Goal: Information Seeking & Learning: Learn about a topic

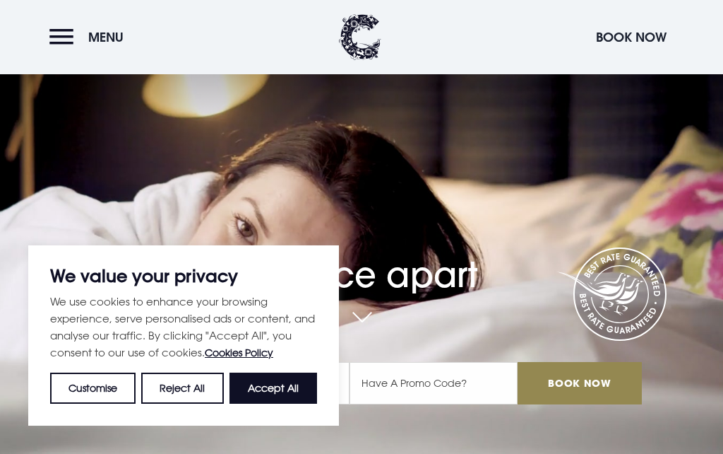
click at [265, 384] on button "Accept All" at bounding box center [274, 387] width 88 height 31
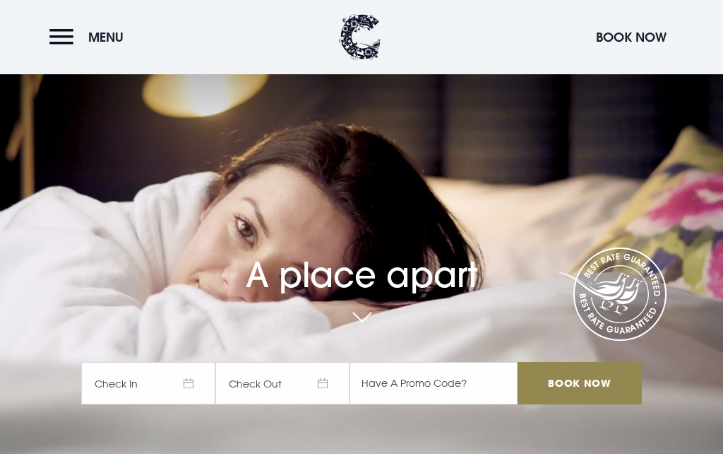
checkbox input "true"
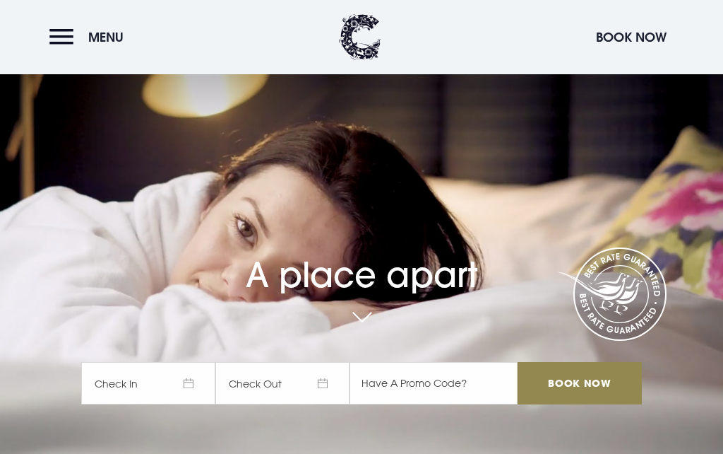
click at [112, 35] on span "Menu" at bounding box center [105, 37] width 35 height 16
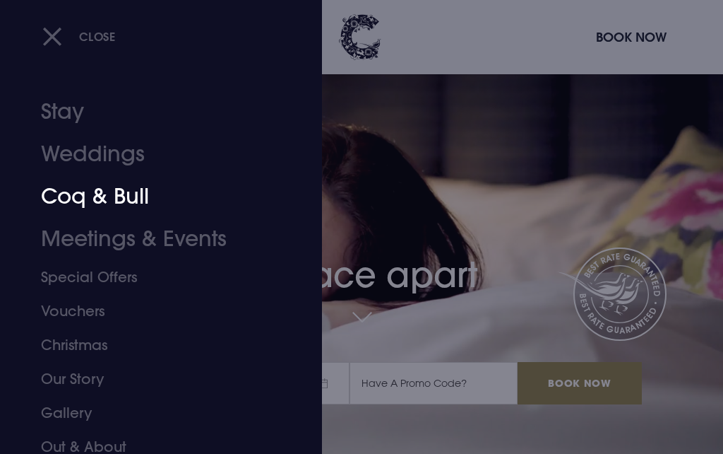
click at [75, 200] on link "Coq & Bull" at bounding box center [152, 196] width 223 height 42
click at [482, 280] on div at bounding box center [361, 227] width 723 height 454
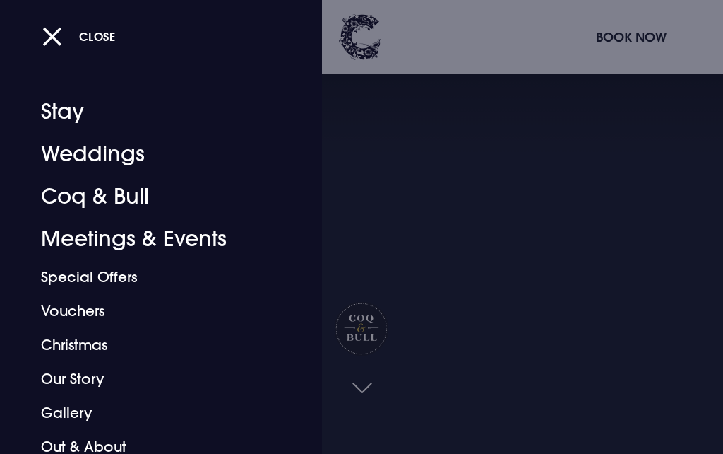
click at [54, 32] on button "Close" at bounding box center [78, 36] width 73 height 29
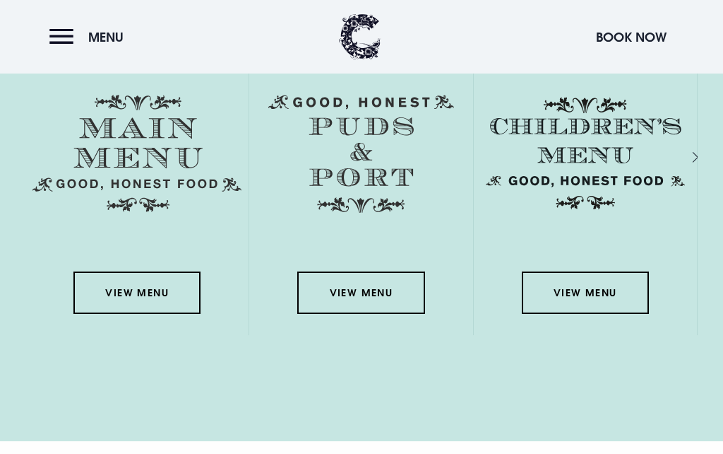
scroll to position [2000, 0]
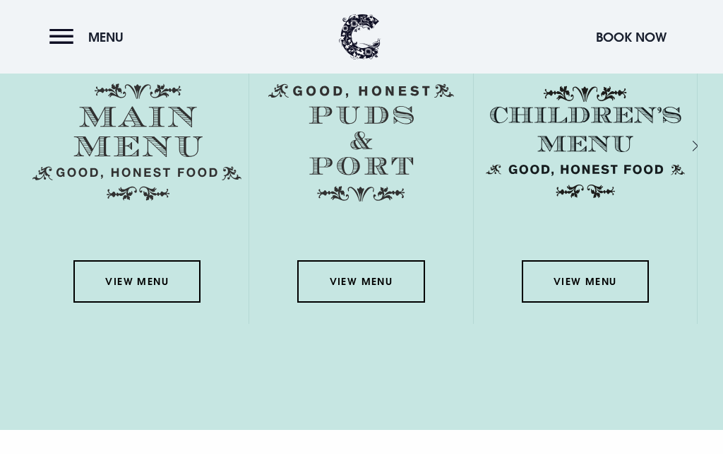
click at [135, 303] on link "View Menu" at bounding box center [136, 282] width 127 height 42
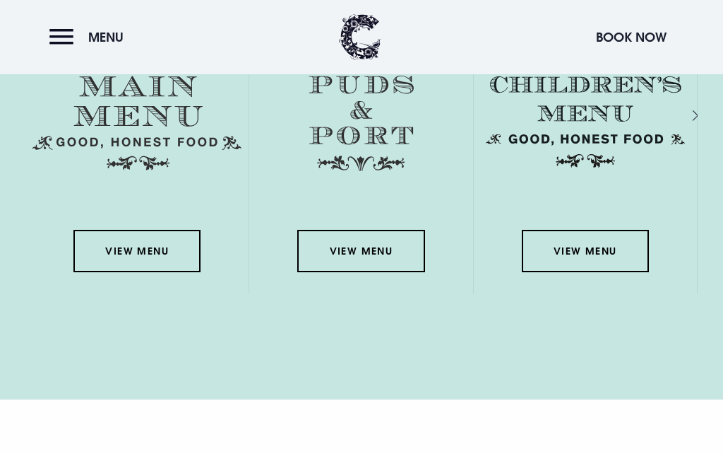
click at [379, 272] on link "View Menu" at bounding box center [360, 251] width 127 height 42
